Goal: Check status: Check status

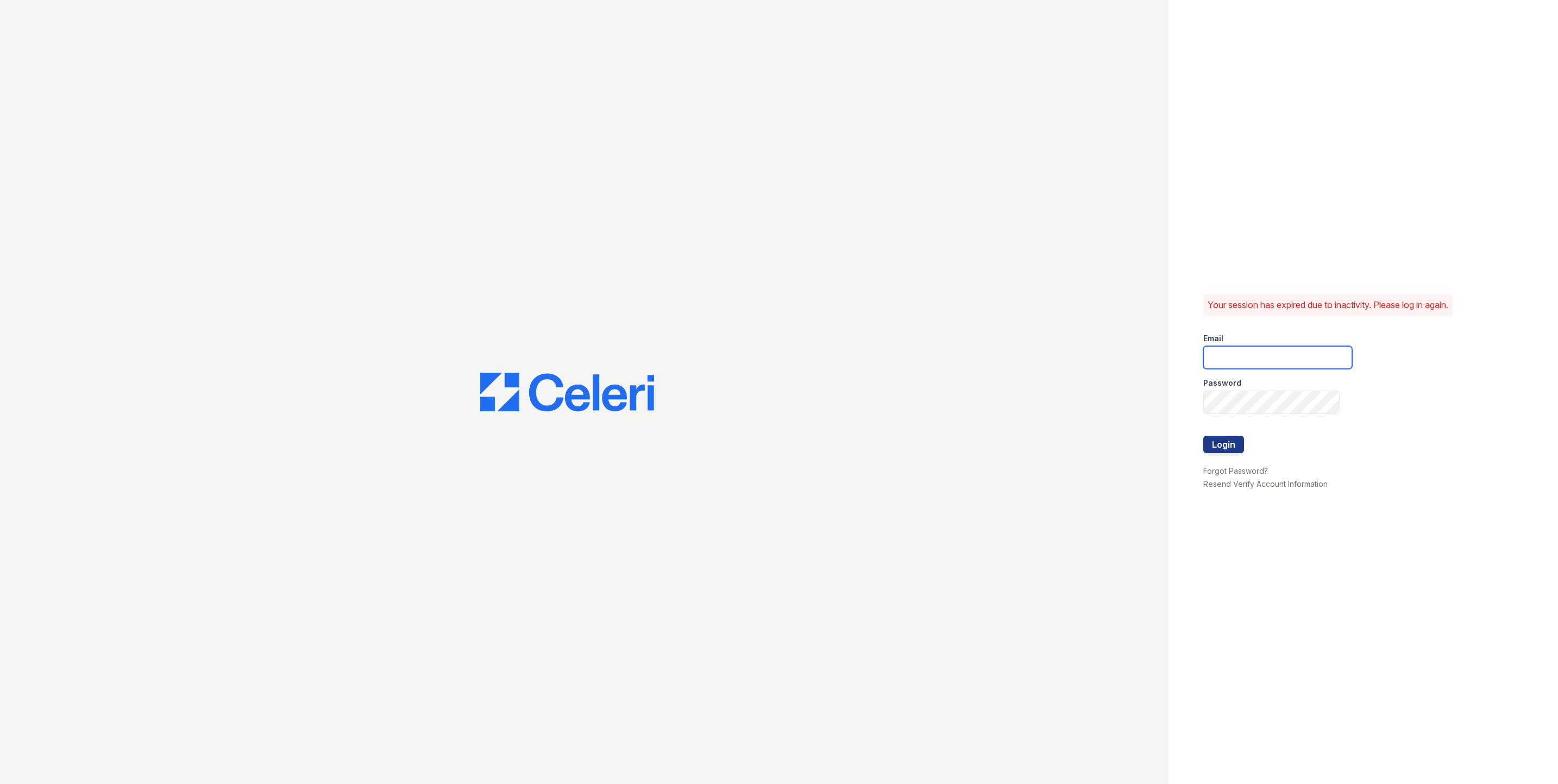
type input "fallonk@loganpm.com"
click at [1226, 444] on button "Login" at bounding box center [1223, 444] width 41 height 18
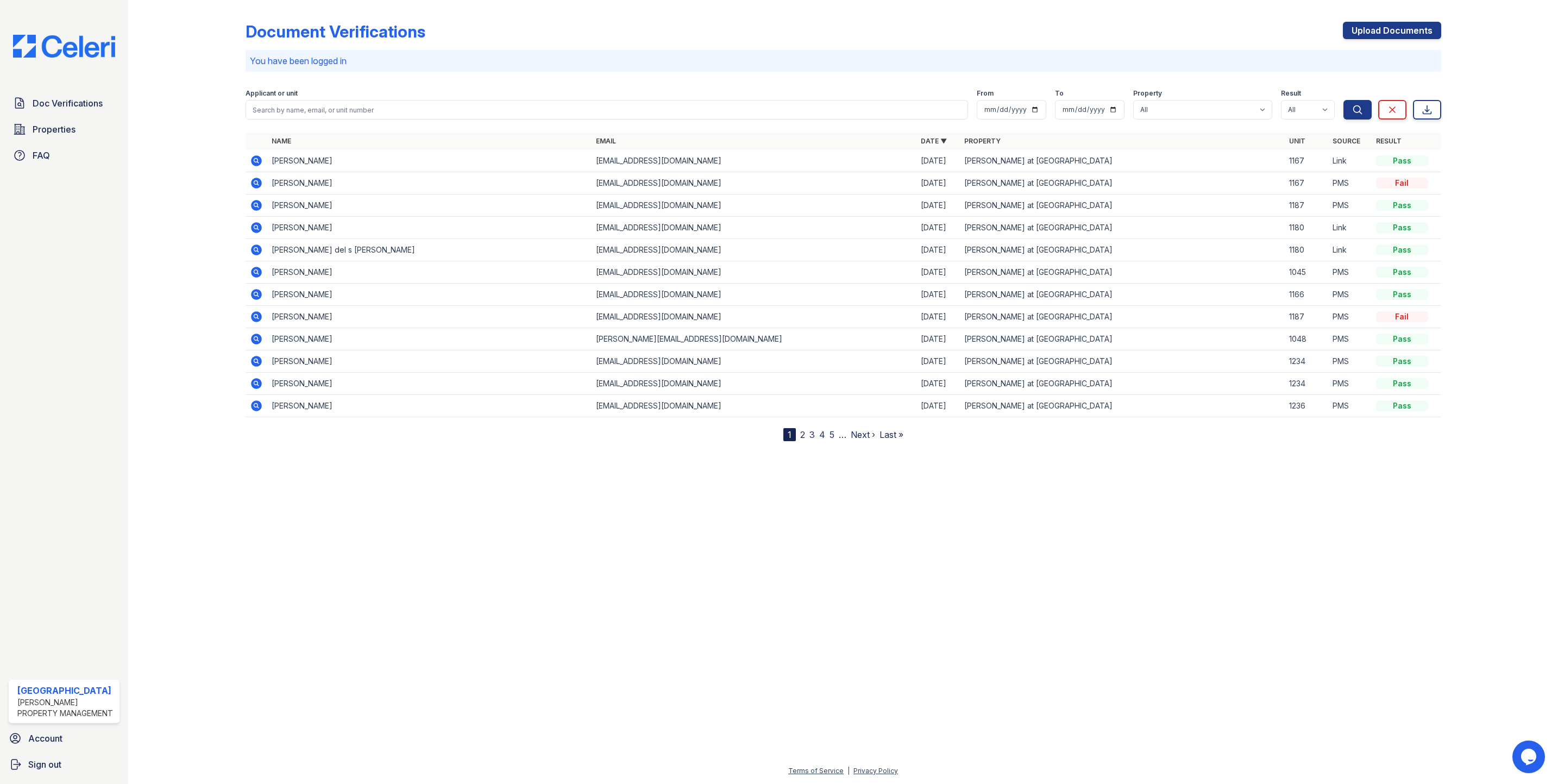
click at [253, 161] on icon at bounding box center [256, 161] width 11 height 11
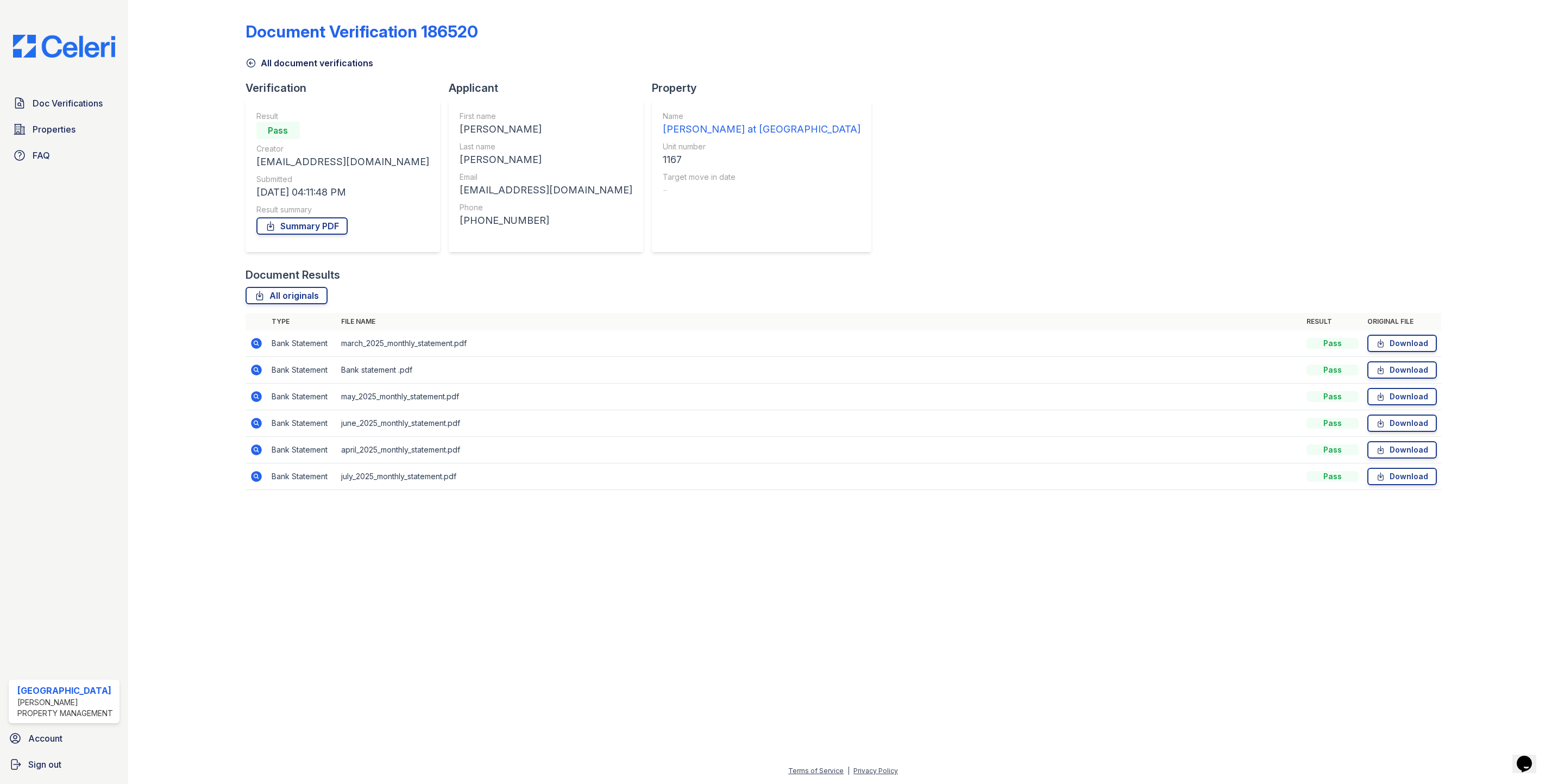
click at [258, 476] on icon at bounding box center [256, 476] width 11 height 11
